Goal: Information Seeking & Learning: Learn about a topic

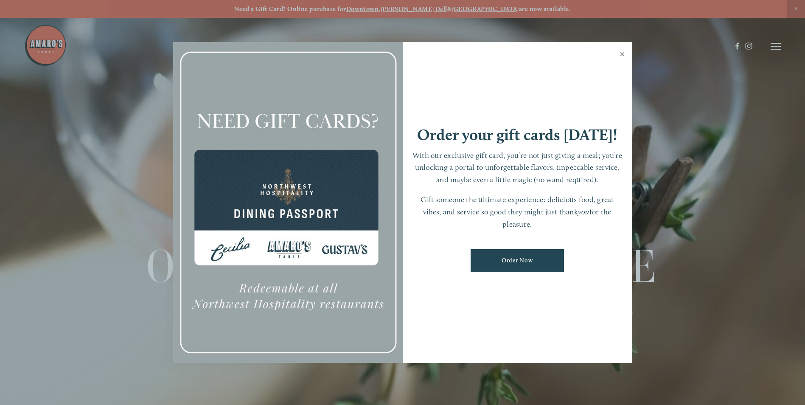
click at [623, 54] on link "Close" at bounding box center [622, 55] width 17 height 24
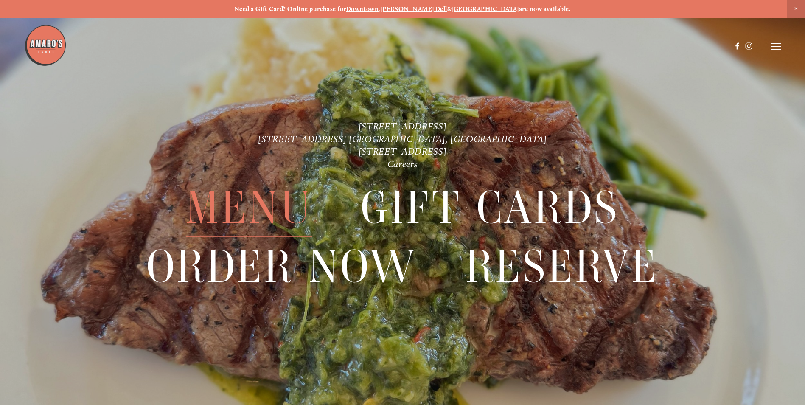
click at [260, 211] on span "Menu" at bounding box center [249, 208] width 127 height 58
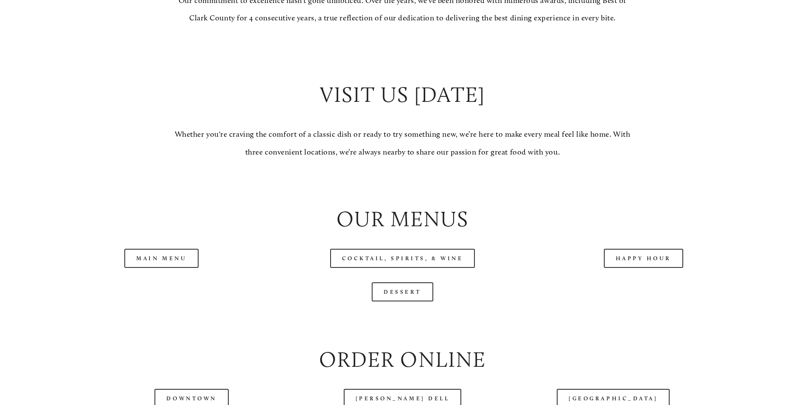
scroll to position [807, 0]
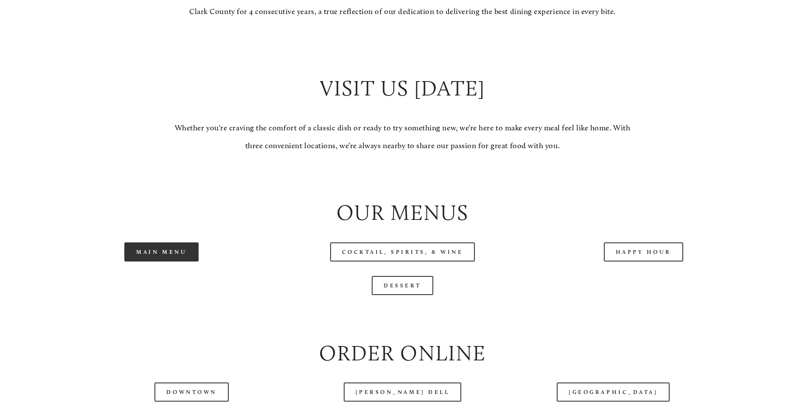
click at [165, 262] on link "Main Menu" at bounding box center [161, 251] width 74 height 19
